Goal: Information Seeking & Learning: Understand process/instructions

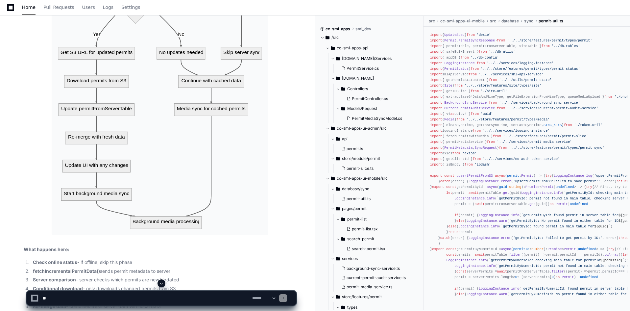
scroll to position [4628, 0]
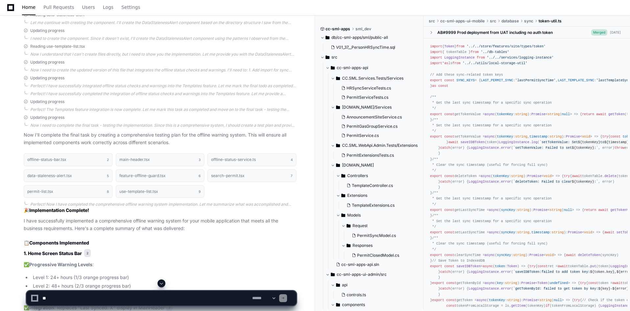
scroll to position [3454, 0]
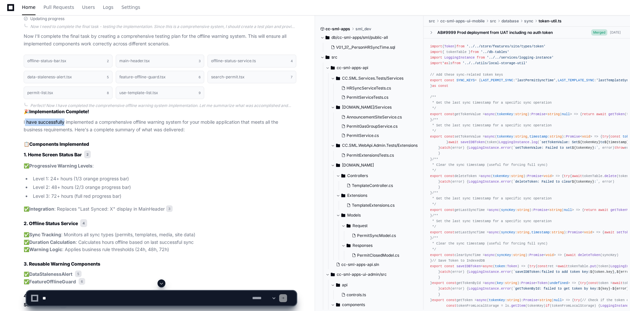
drag, startPoint x: 25, startPoint y: 120, endPoint x: 65, endPoint y: 125, distance: 40.0
click at [65, 125] on p "I have successfully implemented a comprehensive offline warning system for your…" at bounding box center [160, 125] width 273 height 15
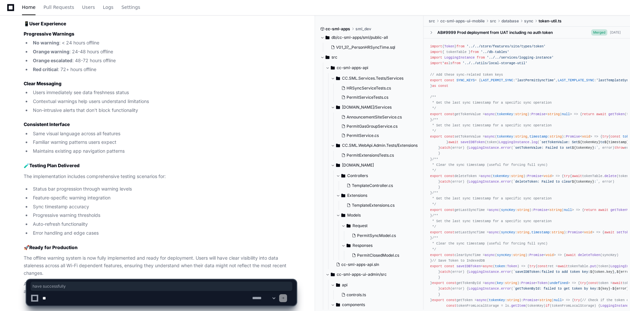
scroll to position [4214, 0]
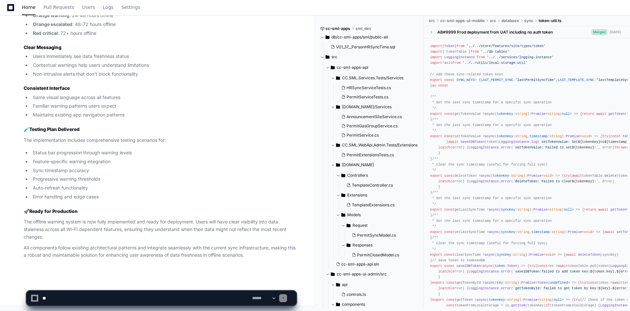
drag, startPoint x: 119, startPoint y: 298, endPoint x: 122, endPoint y: 301, distance: 4.2
click at [119, 297] on textarea at bounding box center [146, 298] width 210 height 14
type textarea "**********"
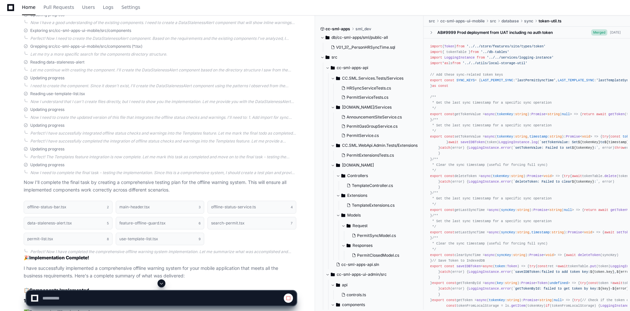
scroll to position [3340, 0]
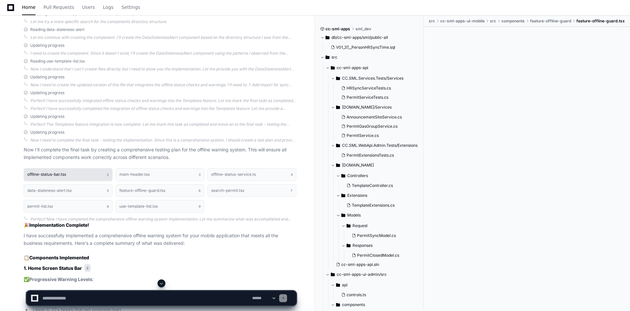
click at [69, 178] on button "offline-status-bar.tsx 2" at bounding box center [68, 174] width 89 height 12
click at [146, 178] on button "main-header.tsx 3" at bounding box center [160, 174] width 89 height 12
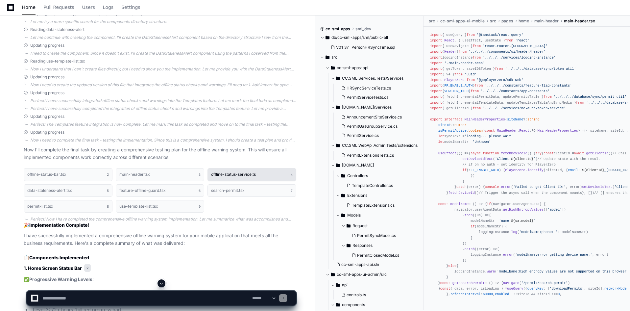
click at [214, 178] on button "offline-status-service.ts 4" at bounding box center [252, 174] width 89 height 12
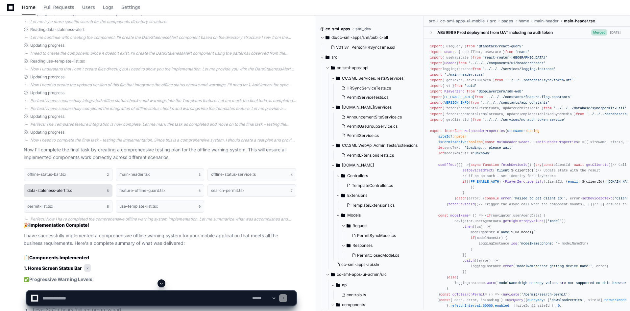
click at [67, 192] on button "data-staleness-alert.tsx 5" at bounding box center [68, 190] width 89 height 12
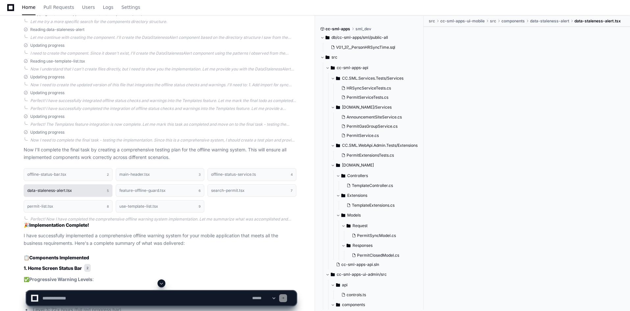
click at [86, 194] on button "data-staleness-alert.tsx 5" at bounding box center [68, 190] width 89 height 12
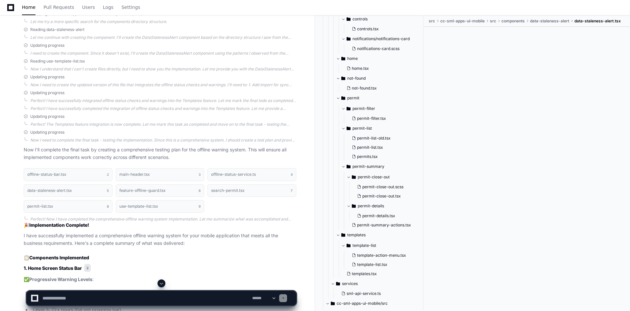
scroll to position [954, 0]
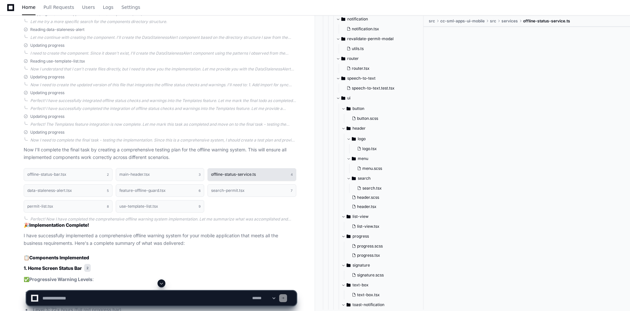
click at [243, 180] on button "offline-status-service.ts 4" at bounding box center [252, 174] width 89 height 12
click at [162, 173] on button "main-header.tsx 3" at bounding box center [160, 174] width 89 height 12
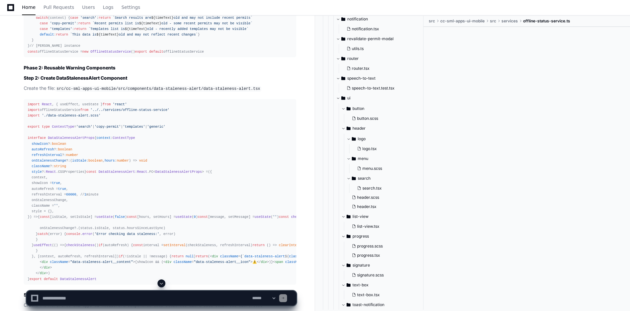
scroll to position [5189, 0]
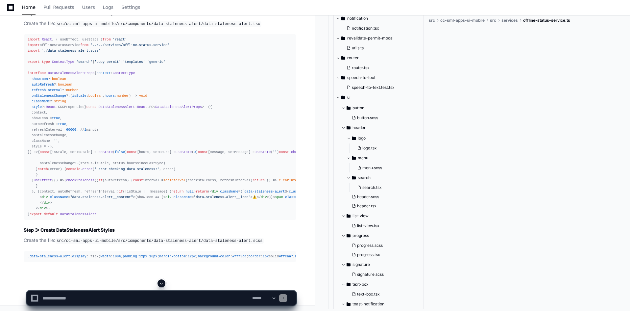
click at [168, 285] on div at bounding box center [161, 283] width 270 height 8
click at [165, 284] on div at bounding box center [161, 283] width 270 height 8
click at [162, 284] on span at bounding box center [161, 283] width 5 height 5
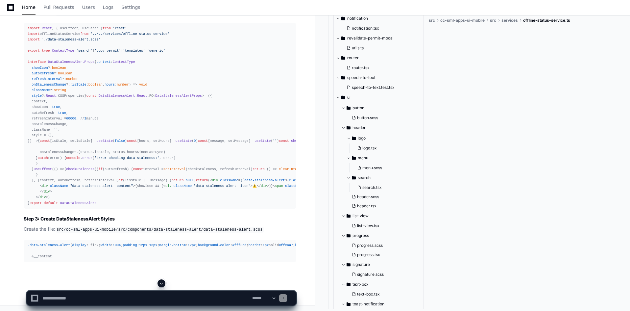
scroll to position [5826, 0]
click at [162, 286] on span at bounding box center [161, 283] width 5 height 5
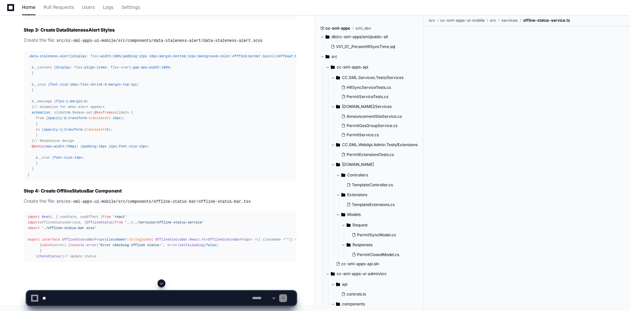
scroll to position [954, 0]
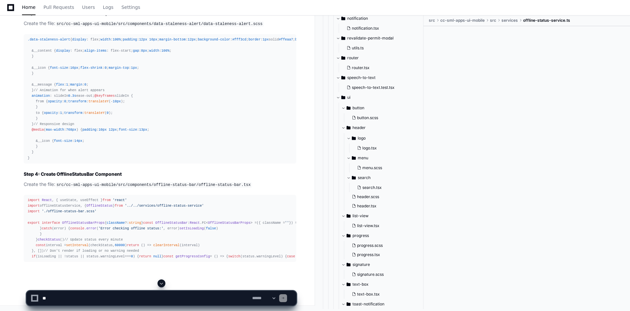
click at [161, 284] on span at bounding box center [161, 283] width 5 height 5
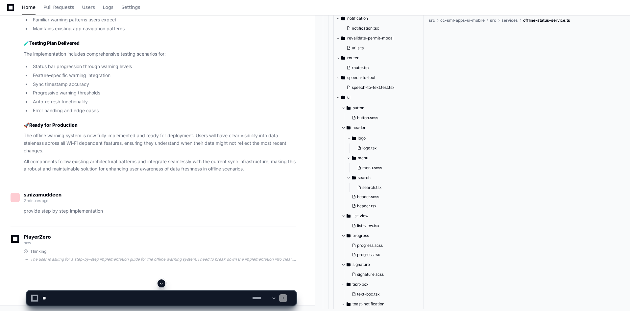
click at [161, 284] on span at bounding box center [161, 283] width 5 height 5
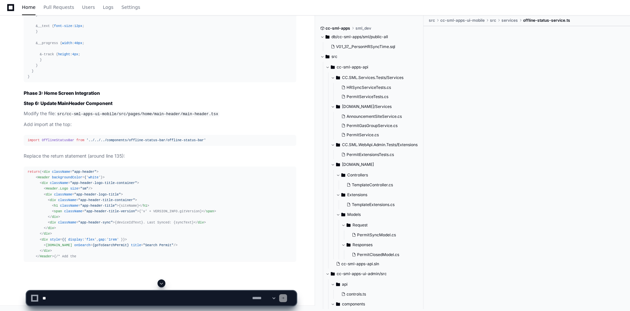
scroll to position [954, 0]
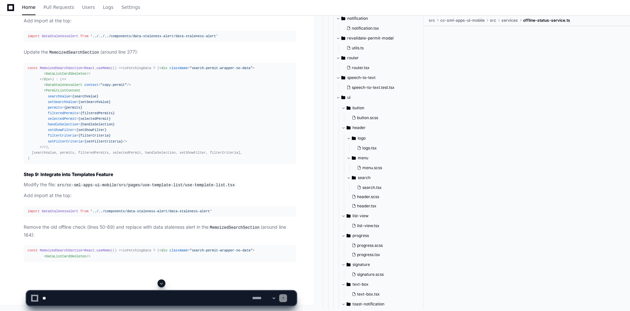
click at [164, 283] on button at bounding box center [162, 283] width 8 height 8
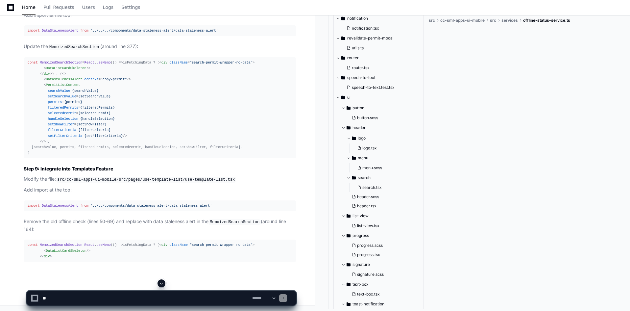
scroll to position [7869, 0]
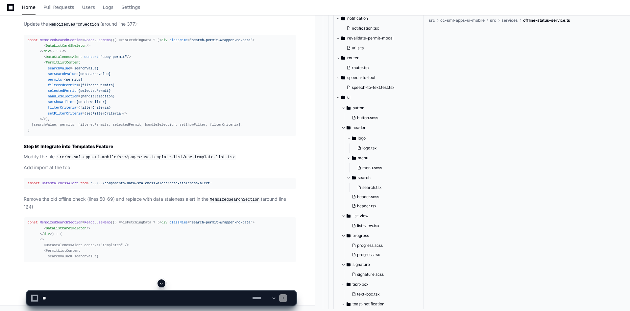
click at [163, 284] on span at bounding box center [161, 283] width 5 height 5
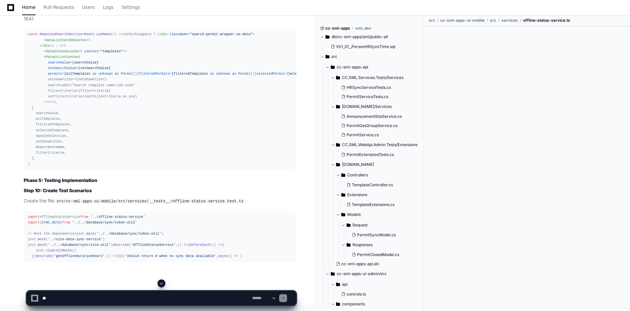
scroll to position [954, 0]
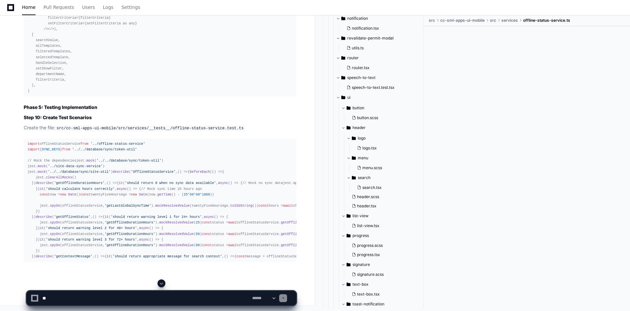
click at [159, 283] on span at bounding box center [161, 283] width 5 height 5
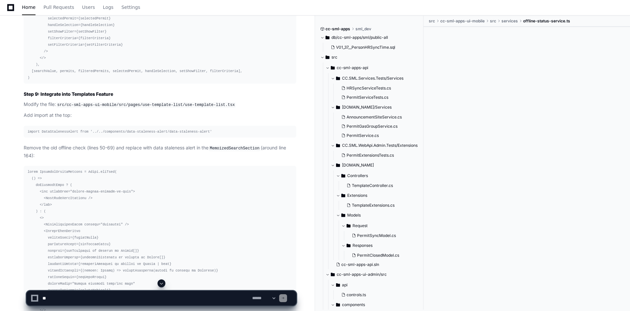
scroll to position [954, 0]
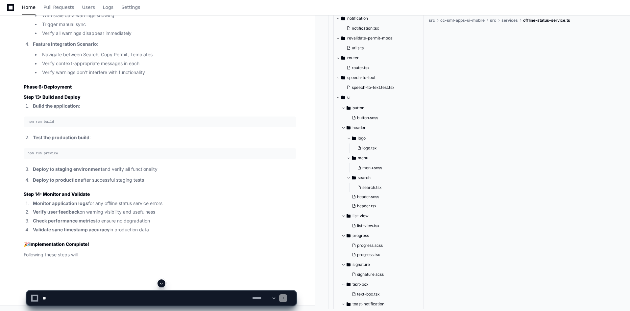
click at [162, 283] on span at bounding box center [161, 283] width 5 height 5
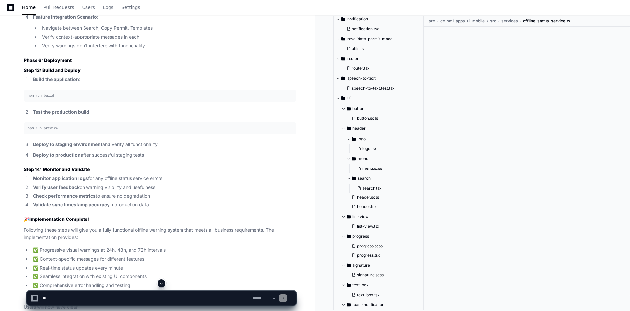
scroll to position [9246, 0]
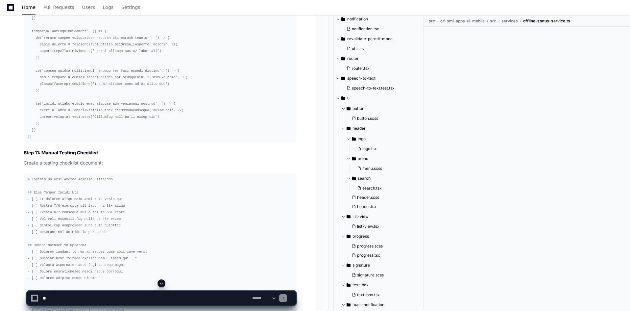
click at [163, 284] on app-app-chat-input "**********" at bounding box center [161, 292] width 270 height 26
click at [162, 283] on app-app-chat-input "**********" at bounding box center [161, 292] width 270 height 26
click at [162, 283] on span at bounding box center [161, 283] width 5 height 5
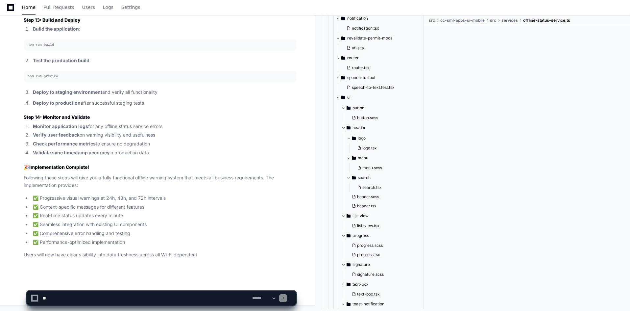
click at [161, 284] on app-app-chat-input "**********" at bounding box center [161, 292] width 270 height 26
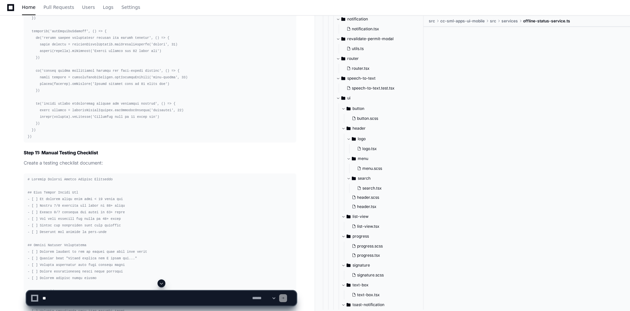
click at [161, 284] on span at bounding box center [161, 283] width 5 height 5
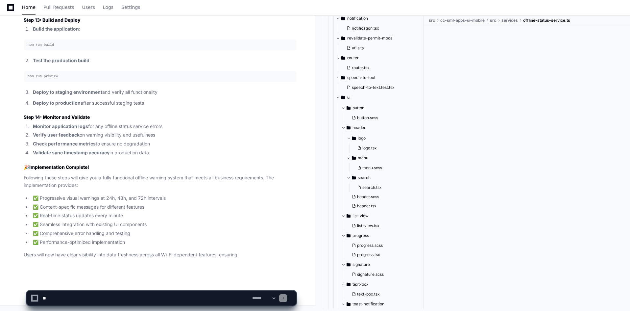
click at [161, 284] on app-app-chat-input "**********" at bounding box center [161, 292] width 270 height 26
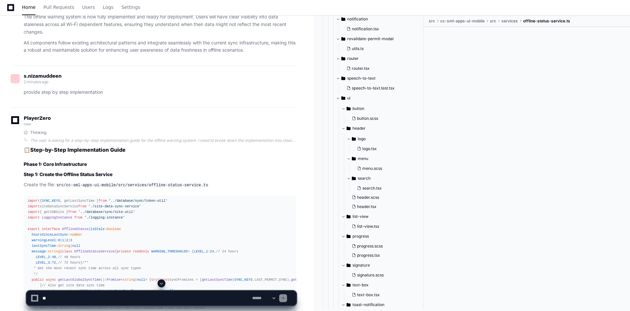
scroll to position [4550, 0]
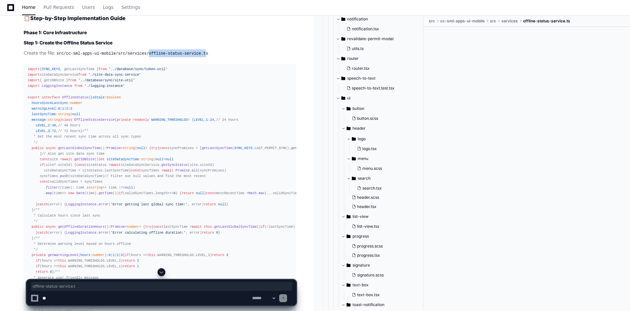
drag, startPoint x: 143, startPoint y: 54, endPoint x: 196, endPoint y: 55, distance: 53.0
click at [196, 55] on code "src/cc-sml-apps-ui-mobile/src/services/offline-status-service.ts" at bounding box center [132, 54] width 154 height 6
copy code "offline-status-service.ts"
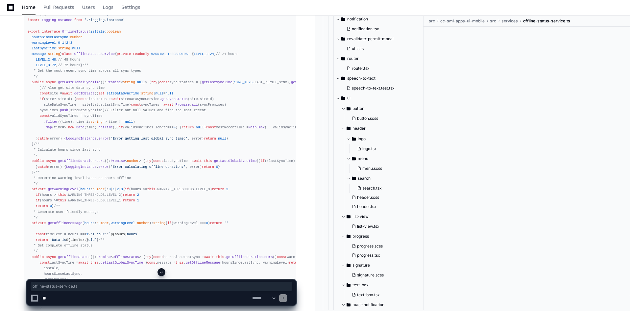
scroll to position [4517, 0]
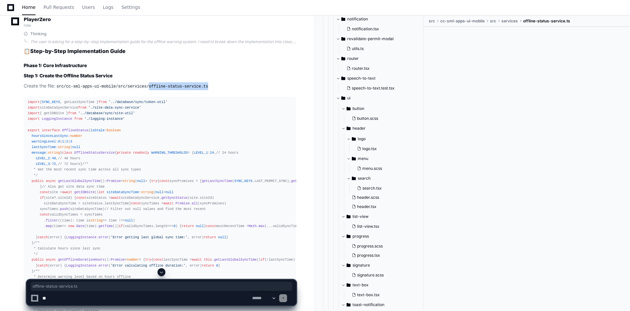
copy code "offline-status-service.ts"
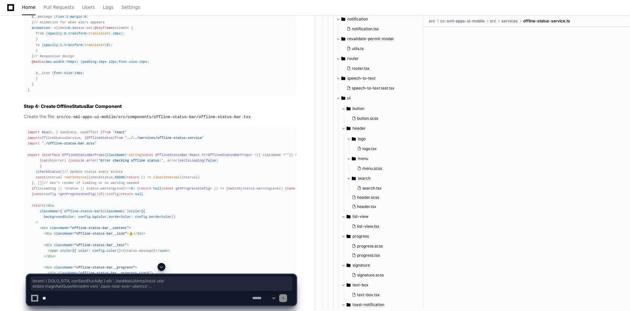
scroll to position [5307, 0]
drag, startPoint x: 27, startPoint y: 68, endPoint x: 96, endPoint y: 197, distance: 146.7
copy div "import { SYNC_KEYS , getLastSyncTime } from '../database/sync/token-util' impor…"
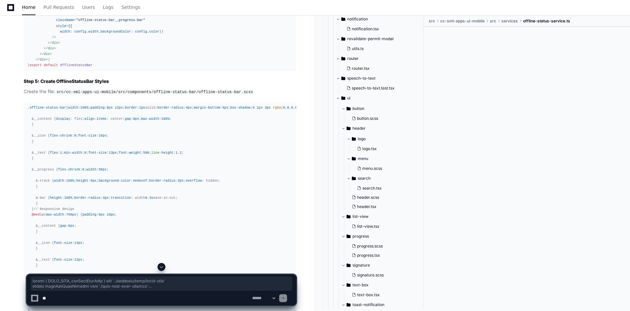
scroll to position [5504, 0]
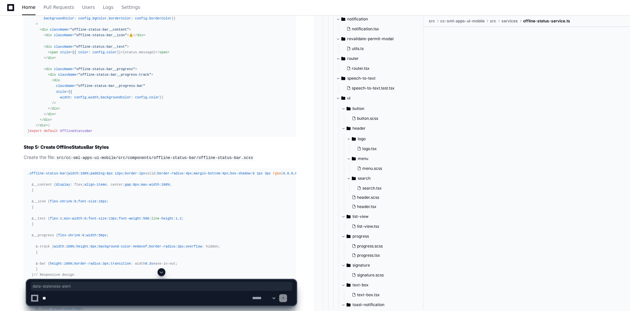
drag, startPoint x: 146, startPoint y: 37, endPoint x: 190, endPoint y: 36, distance: 43.8
copy code "data-staleness-alert"
drag, startPoint x: 193, startPoint y: 37, endPoint x: 248, endPoint y: 38, distance: 54.6
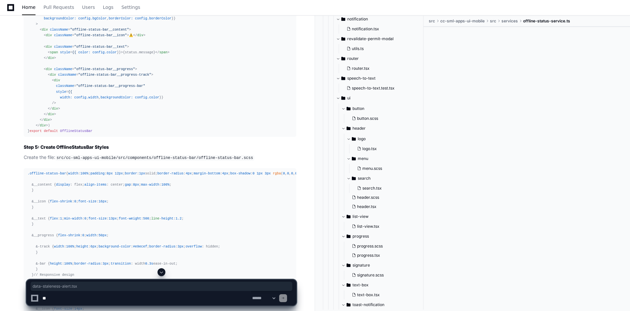
copy code "data-staleness-alert.tsx"
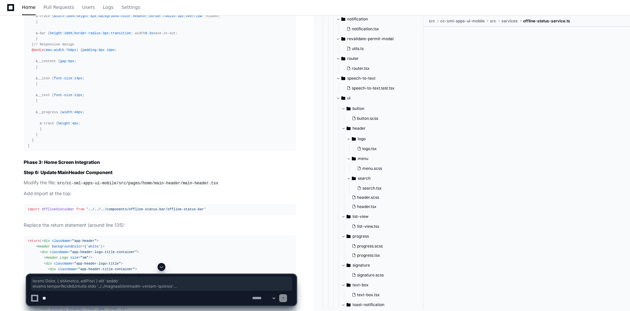
scroll to position [5833, 0]
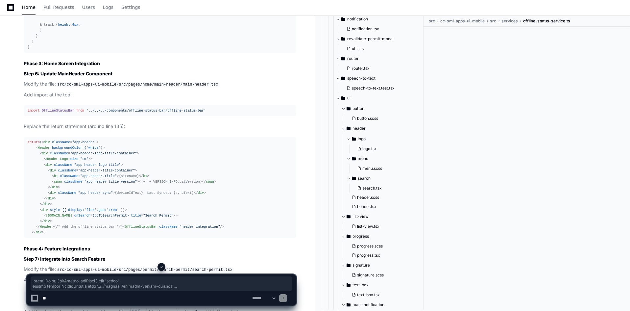
drag, startPoint x: 27, startPoint y: 50, endPoint x: 91, endPoint y: 134, distance: 106.3
copy div "import React , { useEffect, useState } from 'react' import offlineStatusService…"
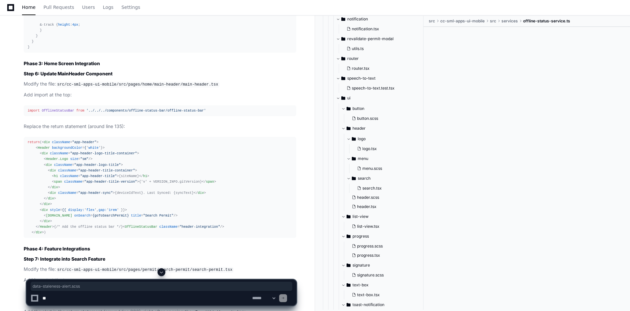
drag, startPoint x: 193, startPoint y: 162, endPoint x: 249, endPoint y: 159, distance: 55.6
copy code "data-staleness-alert.scss"
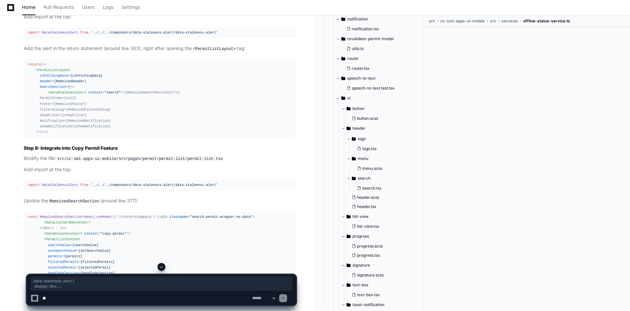
scroll to position [6129, 0]
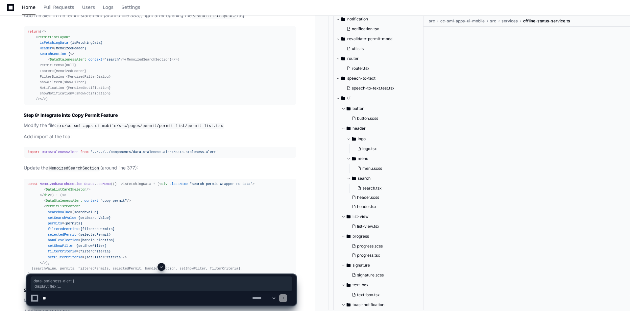
drag, startPoint x: 28, startPoint y: 111, endPoint x: 46, endPoint y: 188, distance: 79.8
copy div ".data-staleness-alert { display : flex; width : 100% ; padding : 12px 16px ; ma…"
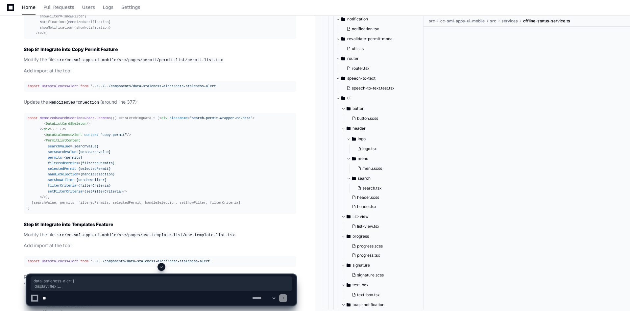
scroll to position [6260, 0]
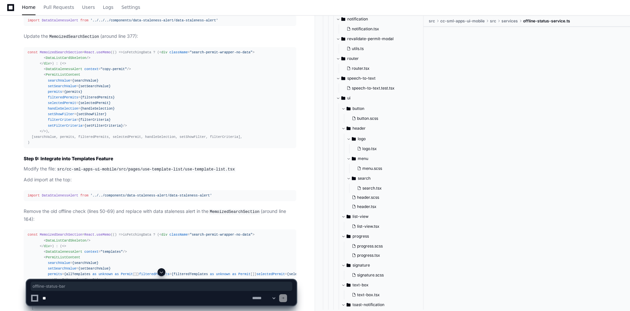
drag, startPoint x: 147, startPoint y: 85, endPoint x: 186, endPoint y: 84, distance: 38.8
copy code "offline-status-bar"
drag, startPoint x: 208, startPoint y: 87, endPoint x: 240, endPoint y: 87, distance: 32.2
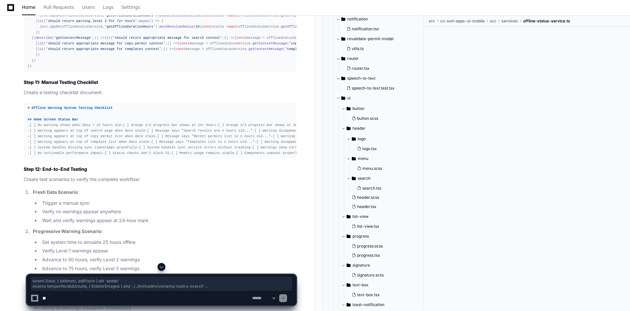
scroll to position [6754, 0]
drag, startPoint x: 27, startPoint y: 100, endPoint x: 89, endPoint y: 183, distance: 104.0
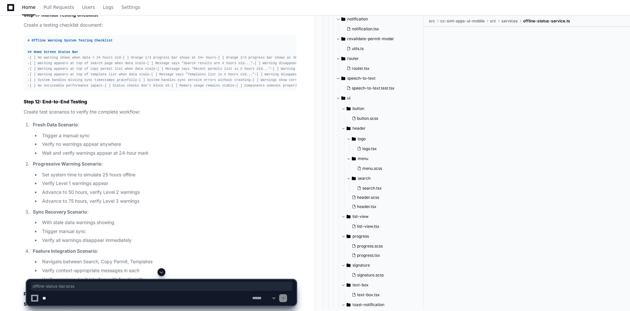
drag, startPoint x: 189, startPoint y: 142, endPoint x: 239, endPoint y: 142, distance: 50.3
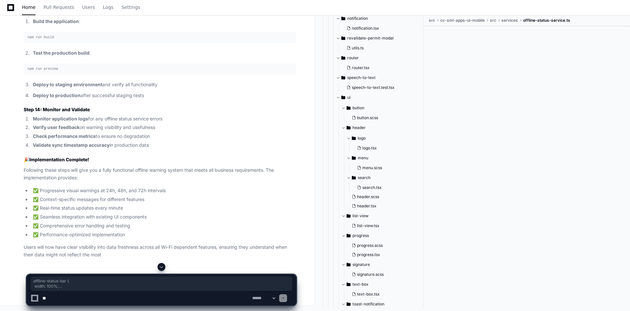
scroll to position [7280, 0]
drag, startPoint x: 28, startPoint y: 59, endPoint x: 61, endPoint y: 97, distance: 50.7
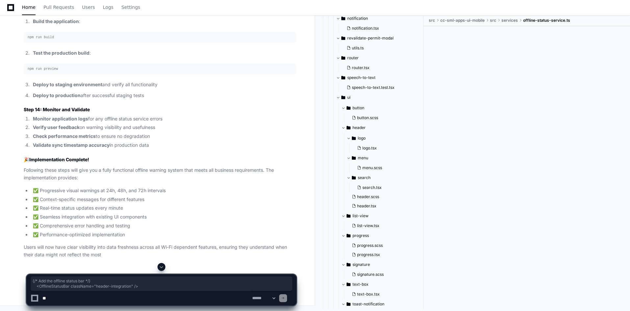
drag, startPoint x: 32, startPoint y: 201, endPoint x: 140, endPoint y: 206, distance: 108.0
